Goal: Task Accomplishment & Management: Complete application form

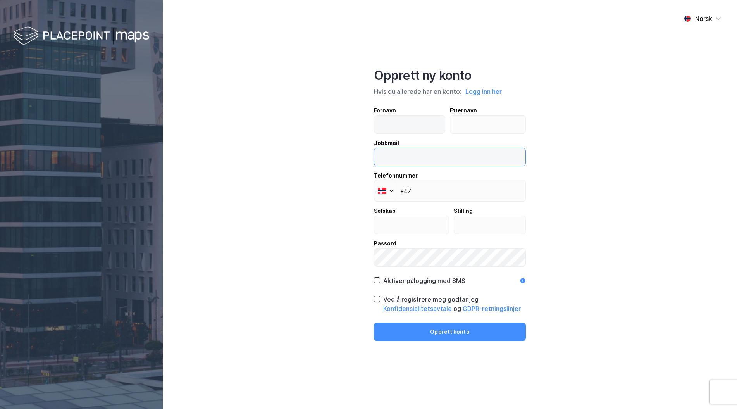
type input "[EMAIL_ADDRESS][DOMAIN_NAME]"
click at [400, 123] on input "text" at bounding box center [409, 124] width 70 height 18
type input "[PERSON_NAME]"
type input "Korsmo"
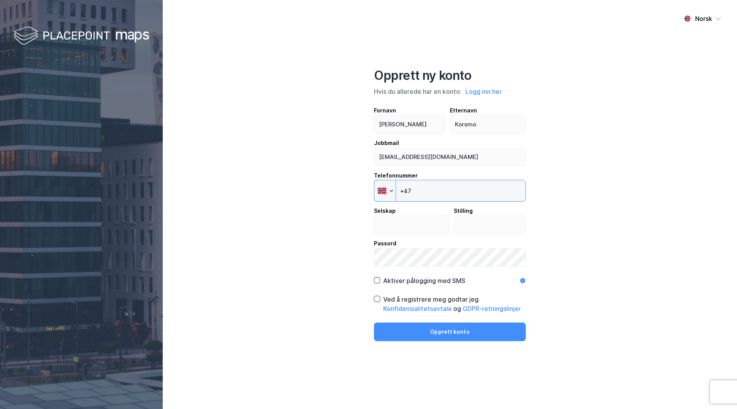
click at [445, 186] on input "+47" at bounding box center [450, 191] width 152 height 22
type input "[PHONE_NUMBER]"
click at [412, 224] on input "text" at bounding box center [411, 225] width 74 height 18
type input "W"
click at [408, 229] on input "Way" at bounding box center [411, 225] width 74 height 18
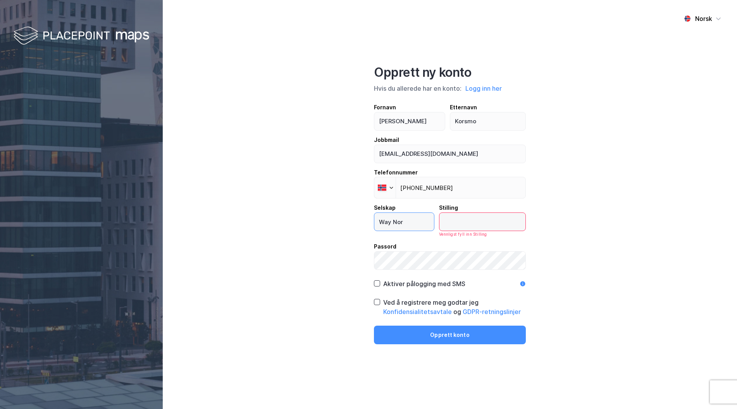
type input "Way Nor"
click at [454, 227] on input "text" at bounding box center [482, 222] width 86 height 18
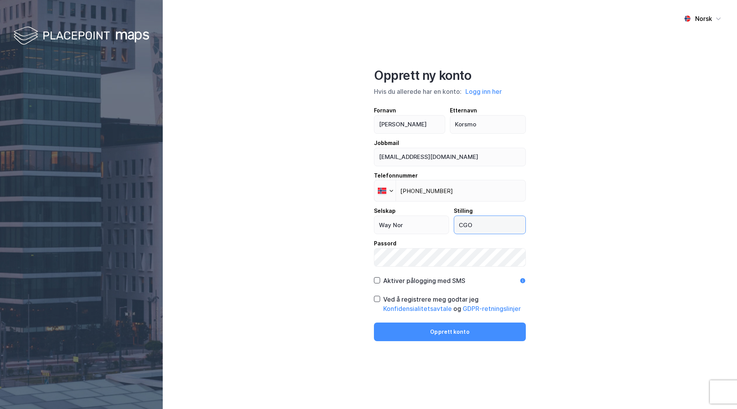
type input "CGO"
click at [609, 239] on div "Norsk Opprett ny konto Hvis du allerede har en konto: Logg inn her Fornavn [PER…" at bounding box center [450, 204] width 574 height 409
drag, startPoint x: 415, startPoint y: 158, endPoint x: 393, endPoint y: 160, distance: 22.6
click at [393, 160] on input "[EMAIL_ADDRESS][DOMAIN_NAME]" at bounding box center [449, 157] width 151 height 18
type input "[PERSON_NAME][EMAIL_ADDRESS][DOMAIN_NAME]"
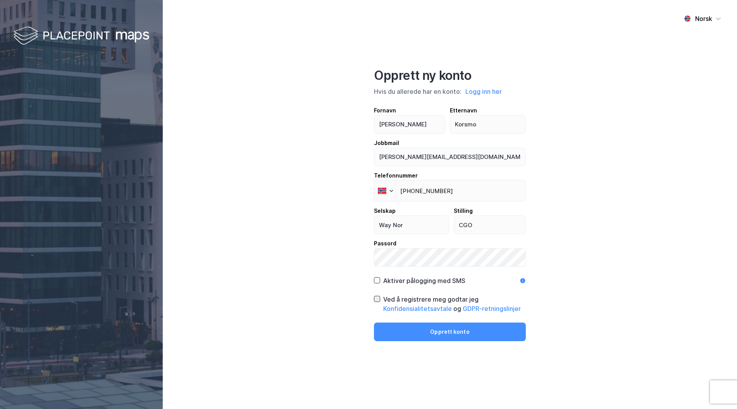
click at [376, 297] on icon at bounding box center [376, 298] width 5 height 5
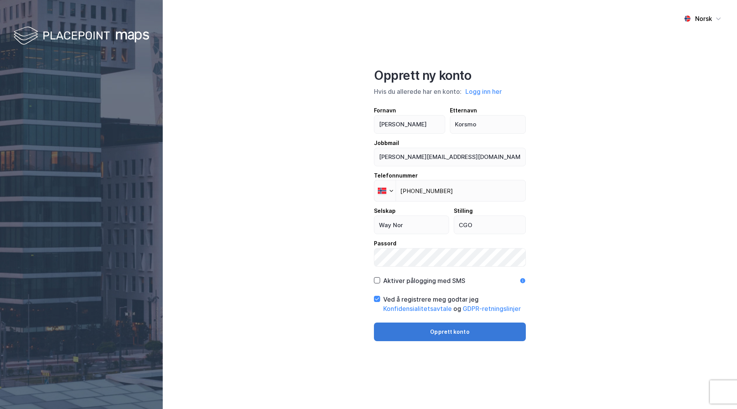
click at [411, 329] on button "Opprett konto" at bounding box center [450, 331] width 152 height 19
